Goal: Task Accomplishment & Management: Manage account settings

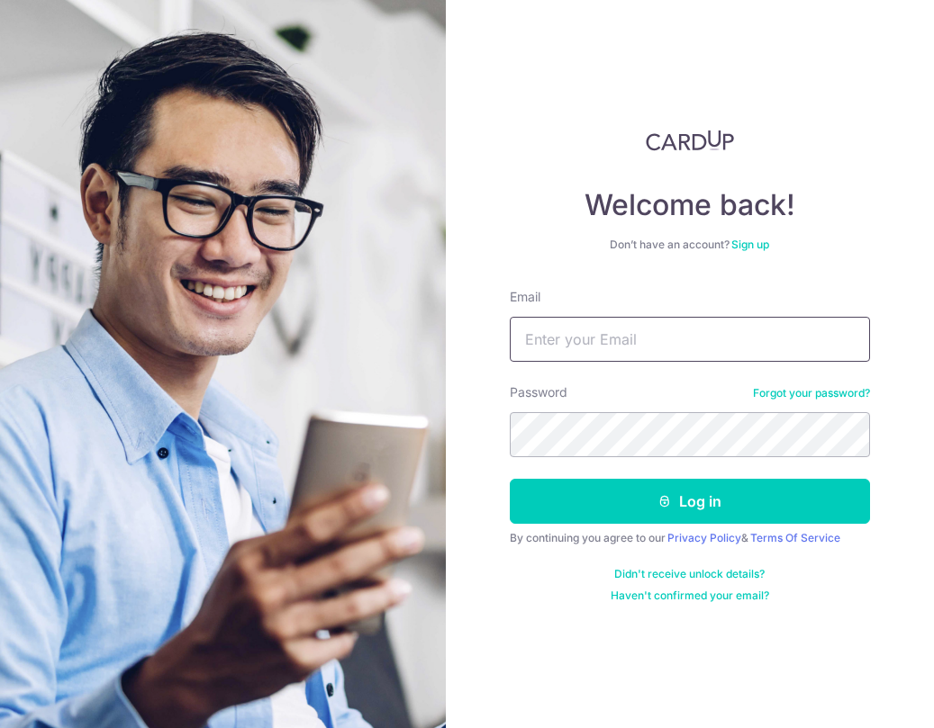
type input "[EMAIL_ADDRESS][DOMAIN_NAME]"
drag, startPoint x: 653, startPoint y: 380, endPoint x: 655, endPoint y: 393, distance: 12.9
click at [651, 378] on form "Email admin@coolwaveaircon.com Password Forgot your password? Log in By continu…" at bounding box center [690, 445] width 360 height 315
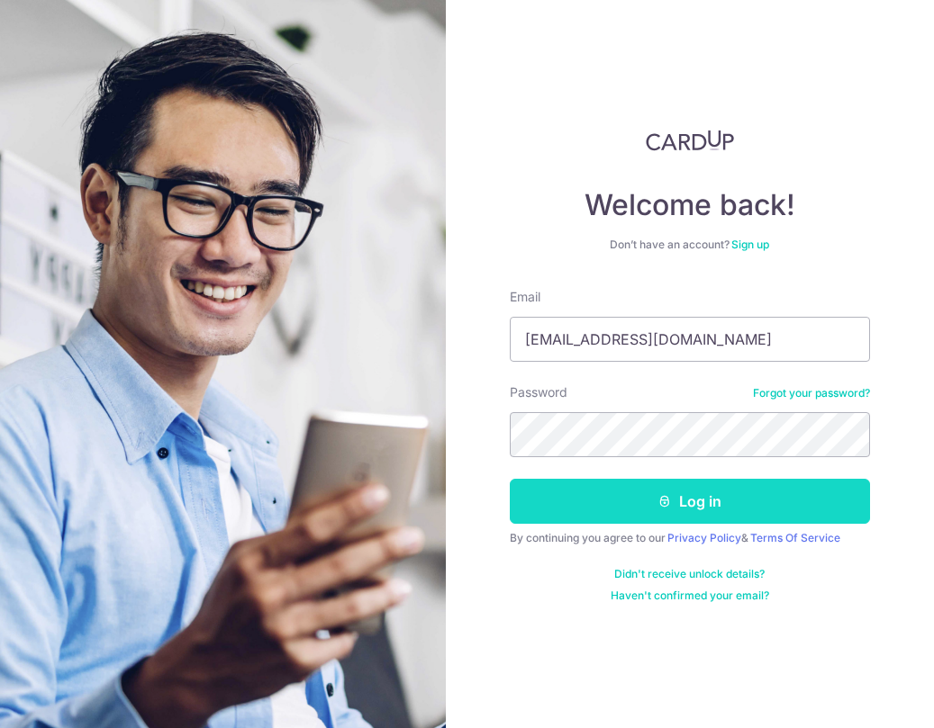
click at [686, 483] on button "Log in" at bounding box center [690, 501] width 360 height 45
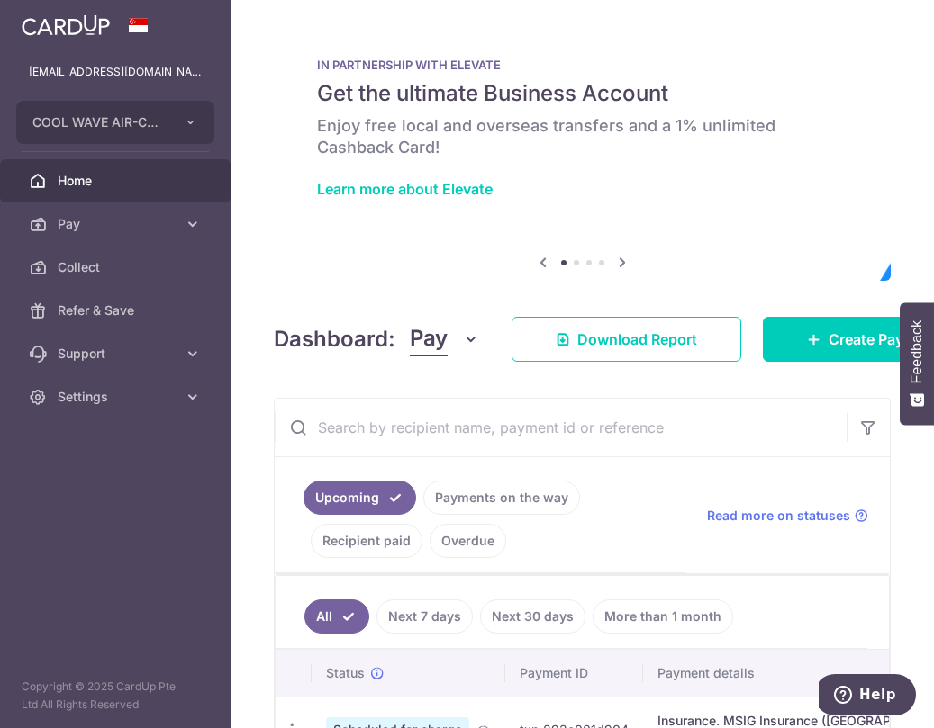
click at [436, 286] on div "× Pause Schedule Pause all future payments in this series Pause just this one p…" at bounding box center [581, 364] width 703 height 728
